Goal: Information Seeking & Learning: Learn about a topic

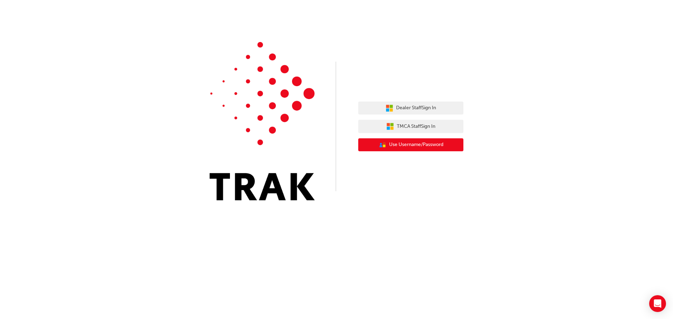
click at [420, 145] on span "Use Username/Password" at bounding box center [416, 145] width 54 height 8
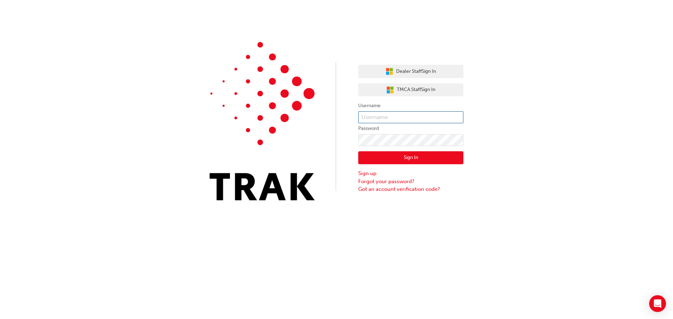
click at [412, 118] on input "text" at bounding box center [410, 117] width 105 height 12
type input "SynchroDeveloper"
click at [412, 118] on input "SynchroDeveloper" at bounding box center [410, 117] width 105 height 12
click at [393, 159] on button "Sign In" at bounding box center [410, 157] width 105 height 13
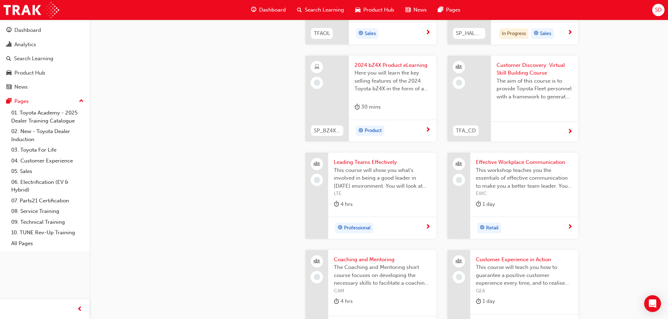
scroll to position [1437, 0]
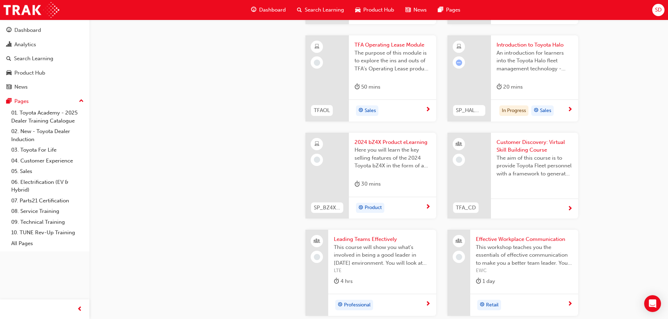
scroll to position [1297, 0]
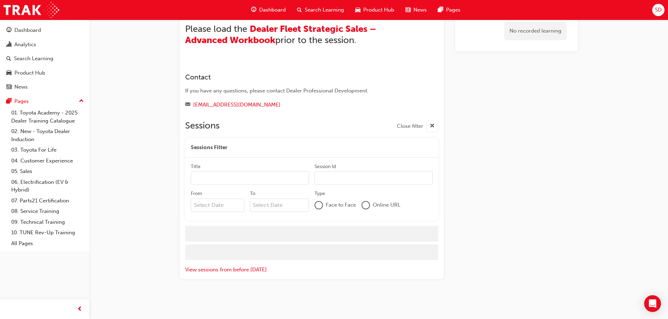
scroll to position [835, 0]
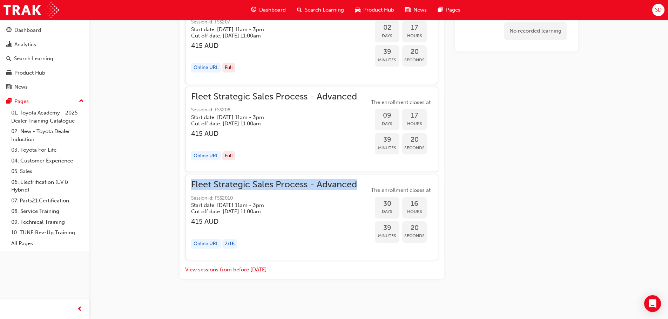
drag, startPoint x: 190, startPoint y: 186, endPoint x: 359, endPoint y: 184, distance: 169.6
click at [359, 184] on div "Fleet Strategic Sales Process - Advanced Session id: FSS2010 Start date: Thu 23…" at bounding box center [311, 217] width 253 height 85
copy span "Fleet Strategic Sales Process - Advanced"
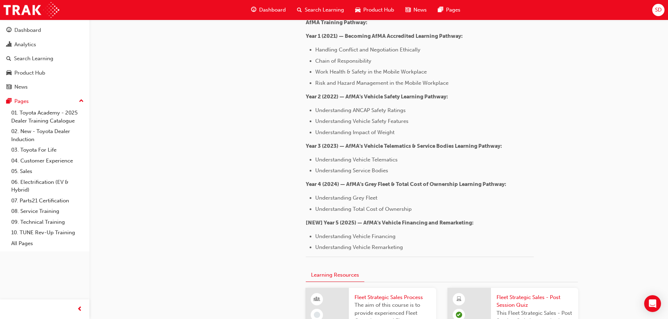
scroll to position [1297, 0]
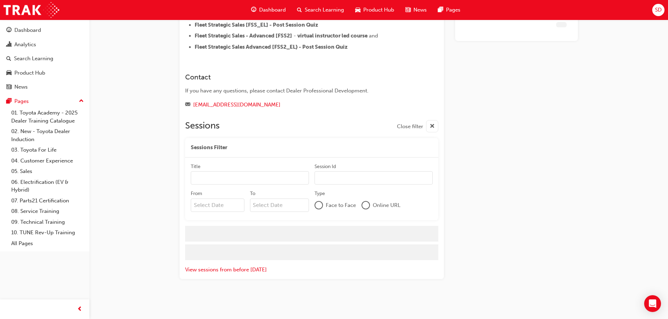
scroll to position [492, 0]
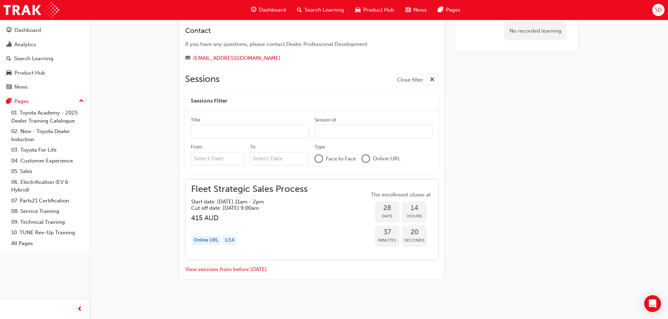
drag, startPoint x: 191, startPoint y: 192, endPoint x: 307, endPoint y: 187, distance: 116.1
click at [299, 186] on span "Fleet Strategic Sales Process" at bounding box center [249, 189] width 116 height 8
drag, startPoint x: 312, startPoint y: 188, endPoint x: 191, endPoint y: 189, distance: 120.9
click at [195, 190] on div "Fleet Strategic Sales Process Start date: Tue 21 Oct 2025 , 11am - 2pm Cut off …" at bounding box center [311, 219] width 241 height 69
click at [192, 189] on div "Fleet Strategic Sales Process Start date: Tue 21 Oct 2025 , 11am - 2pm Cut off …" at bounding box center [311, 219] width 253 height 81
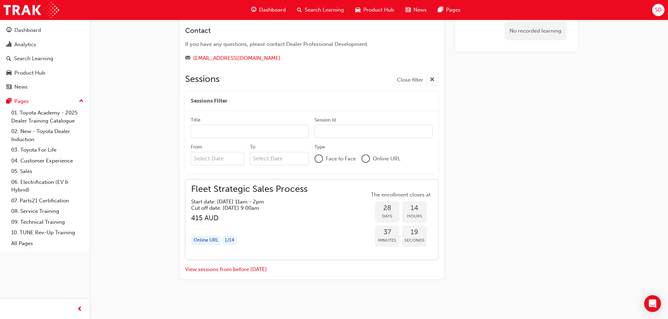
click at [221, 187] on span "Fleet Strategic Sales Process" at bounding box center [249, 189] width 116 height 8
click at [232, 185] on span "Fleet Strategic Sales Process" at bounding box center [249, 189] width 116 height 8
click at [284, 187] on span "Fleet Strategic Sales Process" at bounding box center [249, 189] width 116 height 8
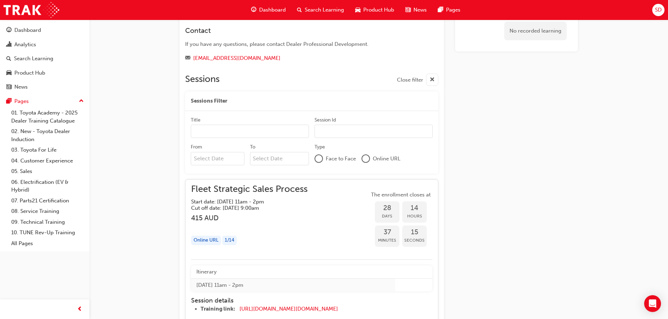
click at [282, 187] on span "Fleet Strategic Sales Process" at bounding box center [249, 189] width 116 height 8
drag, startPoint x: 192, startPoint y: 187, endPoint x: 349, endPoint y: 184, distance: 157.7
click at [349, 184] on div "Fleet Strategic Sales Process Start date: Tue 21 Oct 2025 , 11am - 2pm Cut off …" at bounding box center [311, 219] width 253 height 81
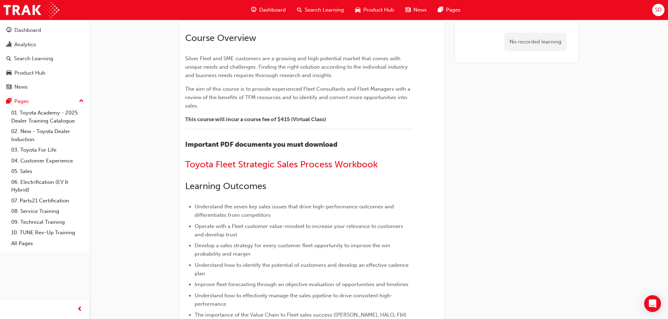
scroll to position [0, 0]
